Goal: Find specific page/section: Find specific page/section

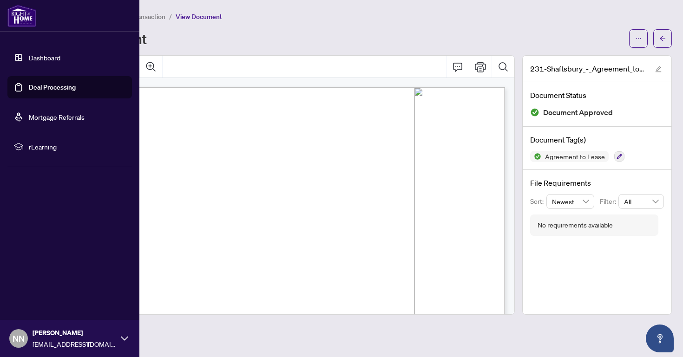
click at [30, 83] on link "Deal Processing" at bounding box center [52, 87] width 47 height 8
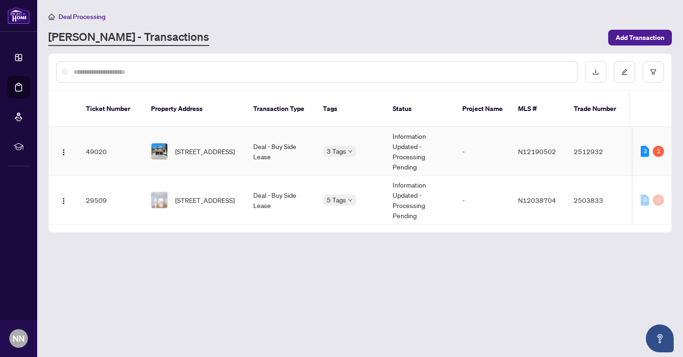
click at [418, 131] on td "Information Updated - Processing Pending" at bounding box center [420, 151] width 70 height 49
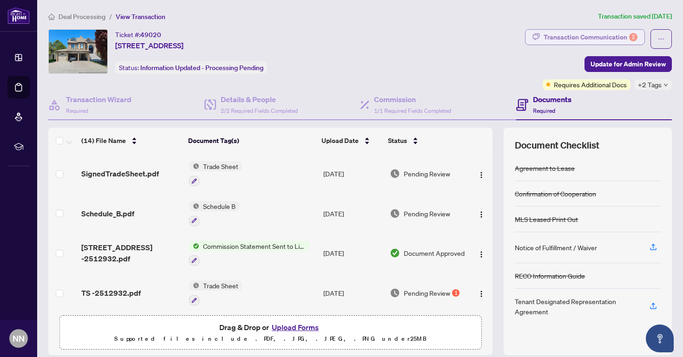
click at [610, 37] on div "Transaction Communication 2" at bounding box center [591, 37] width 94 height 15
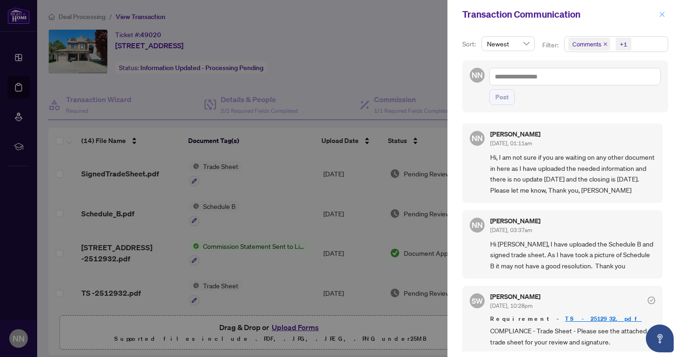
click at [663, 13] on icon "close" at bounding box center [662, 14] width 7 height 7
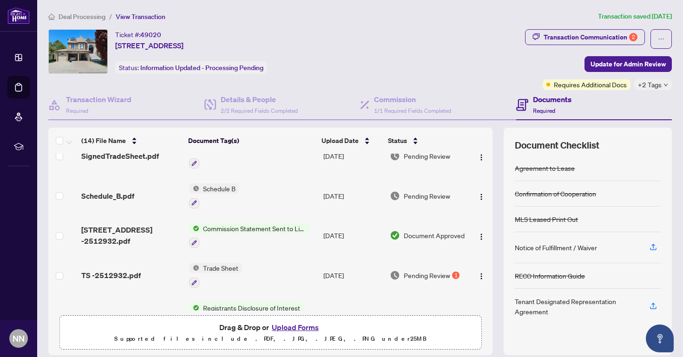
scroll to position [22, 0]
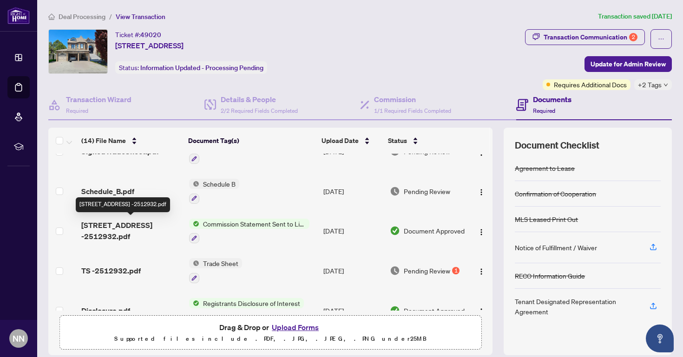
click at [140, 223] on span "[STREET_ADDRESS] -2512932.pdf" at bounding box center [131, 231] width 100 height 22
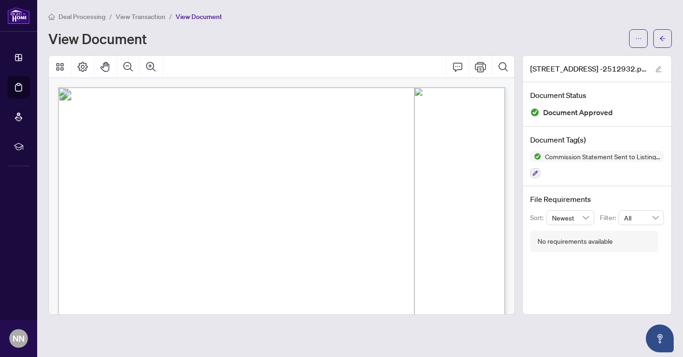
click at [145, 18] on span "View Transaction" at bounding box center [141, 17] width 50 height 8
